Goal: Task Accomplishment & Management: Manage account settings

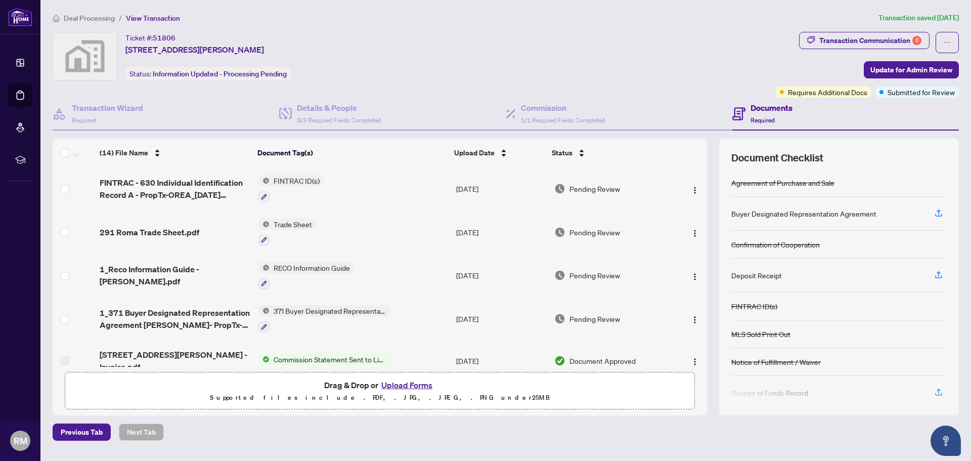
click at [101, 18] on span "Deal Processing" at bounding box center [89, 18] width 51 height 9
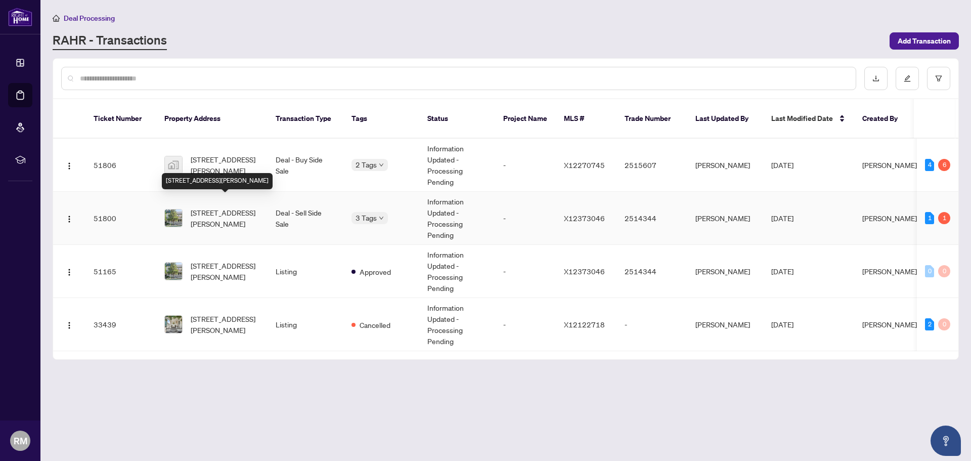
click at [214, 209] on span "[STREET_ADDRESS][PERSON_NAME]" at bounding box center [225, 218] width 69 height 22
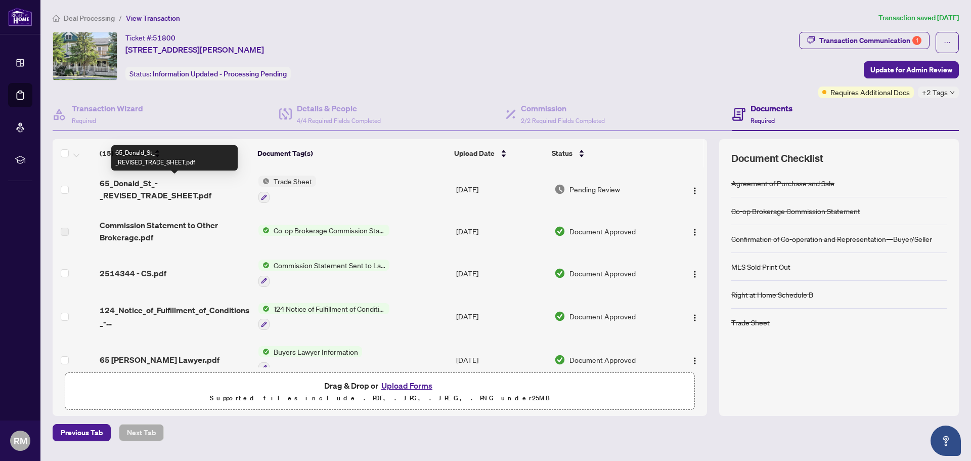
click at [140, 180] on span "65_Donald_St_-_REVISED_TRADE_SHEET.pdf" at bounding box center [175, 189] width 150 height 24
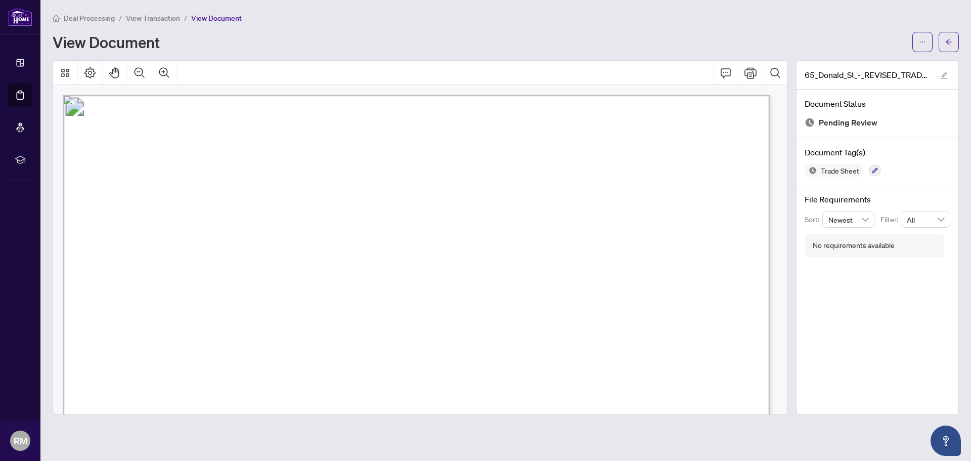
click at [167, 17] on span "View Transaction" at bounding box center [153, 18] width 54 height 9
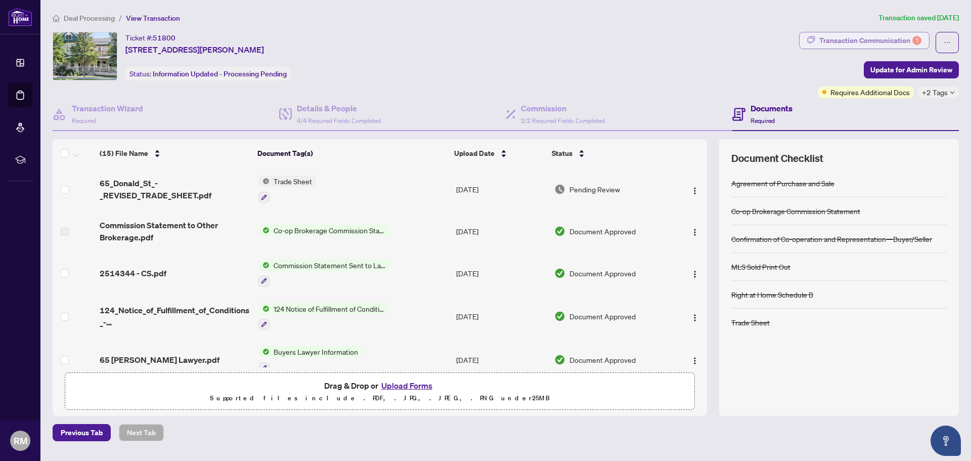
click at [832, 32] on div "Transaction Communication 1" at bounding box center [870, 40] width 102 height 16
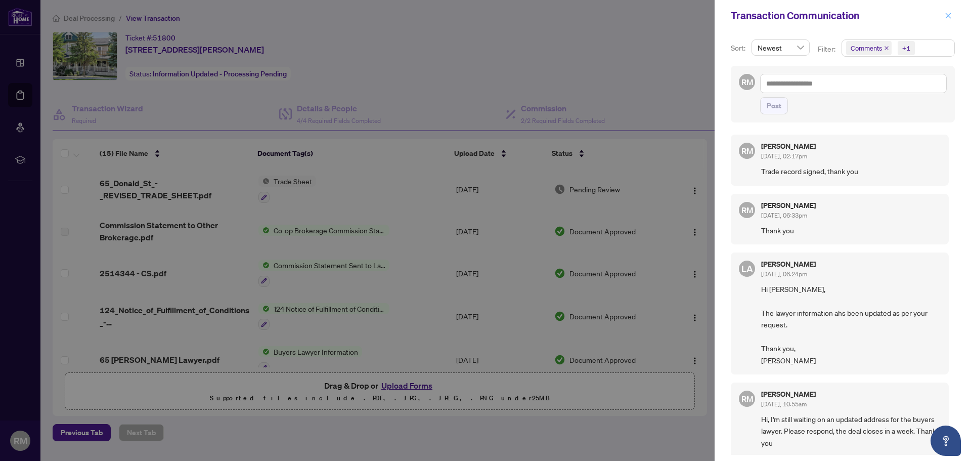
click at [948, 16] on icon "close" at bounding box center [949, 16] width 6 height 6
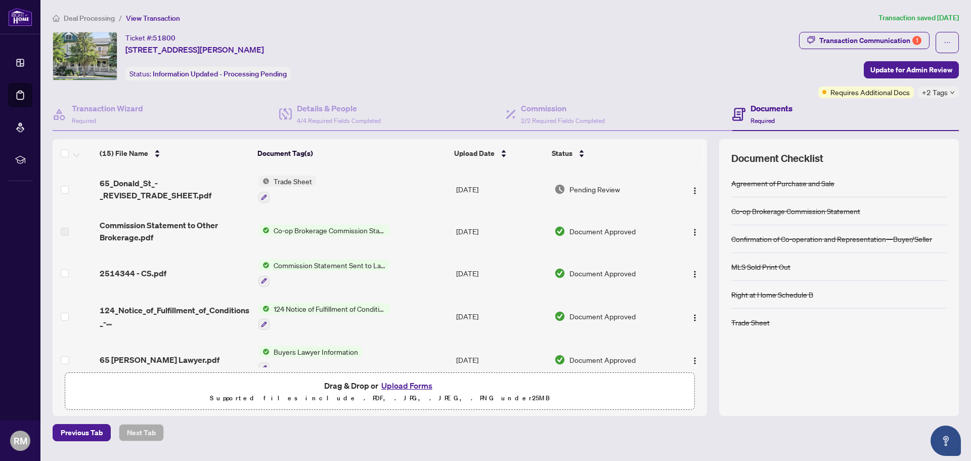
click at [950, 92] on icon "down" at bounding box center [952, 92] width 5 height 5
click at [662, 89] on div "Ticket #: 51800 65 Donald St, Belleville, Ontario K8P 2J2, Canada Status: Infor…" at bounding box center [424, 65] width 747 height 66
click at [771, 105] on h4 "Documents" at bounding box center [772, 108] width 42 height 12
click at [953, 40] on button "button" at bounding box center [947, 42] width 23 height 21
click at [104, 14] on span "Deal Processing" at bounding box center [89, 18] width 51 height 9
